Goal: Find contact information

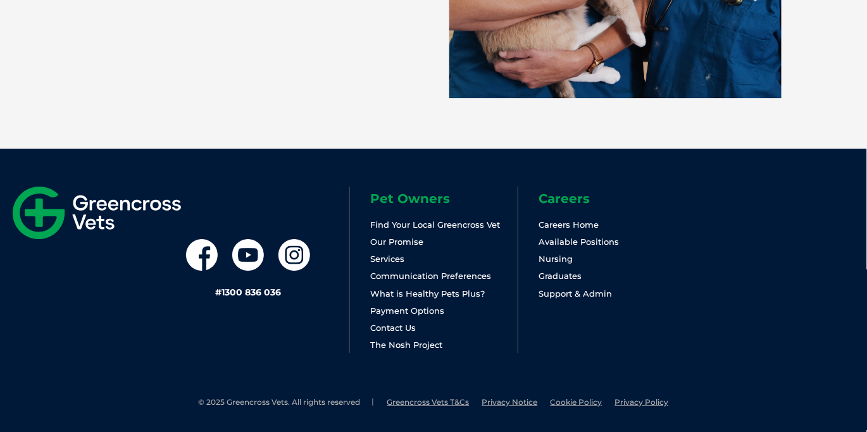
scroll to position [2786, 0]
click at [392, 330] on link "Contact Us" at bounding box center [393, 328] width 46 height 10
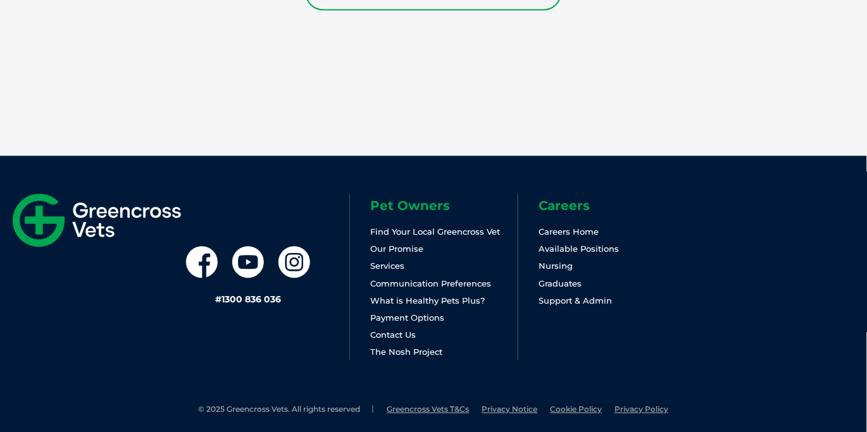
scroll to position [2409, 0]
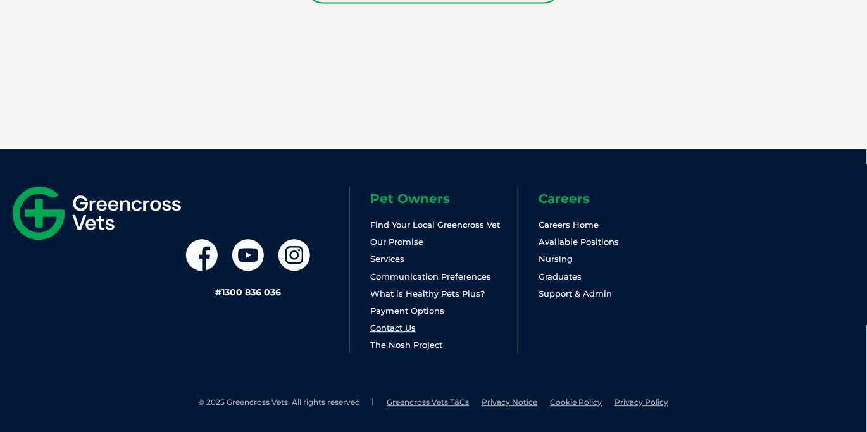
click at [392, 326] on link "Contact Us" at bounding box center [393, 328] width 46 height 10
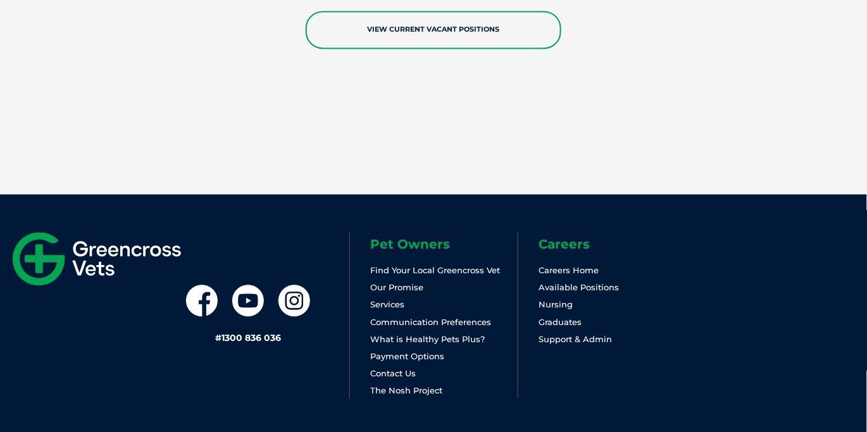
scroll to position [2409, 0]
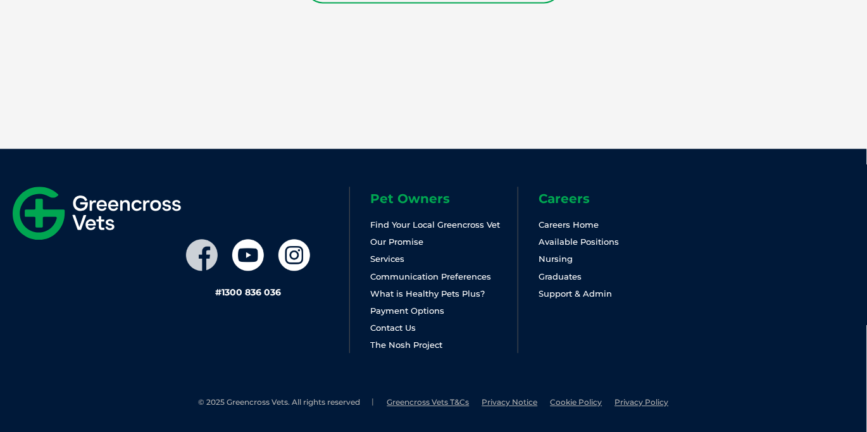
click at [202, 253] on icon at bounding box center [202, 255] width 32 height 32
